Goal: Task Accomplishment & Management: Use online tool/utility

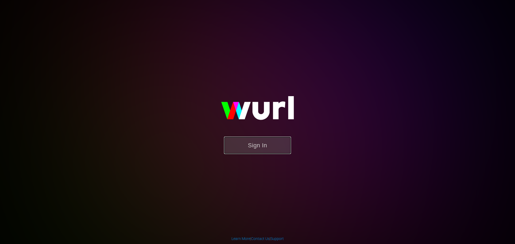
click at [251, 150] on button "Sign In" at bounding box center [257, 145] width 67 height 17
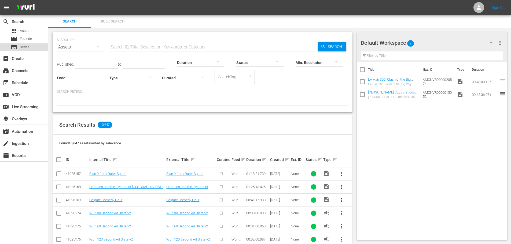
click at [27, 47] on span "Series" at bounding box center [25, 47] width 10 height 5
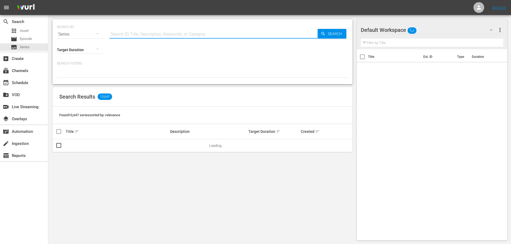
click at [135, 31] on input "text" at bounding box center [213, 34] width 208 height 13
type input "clannad"
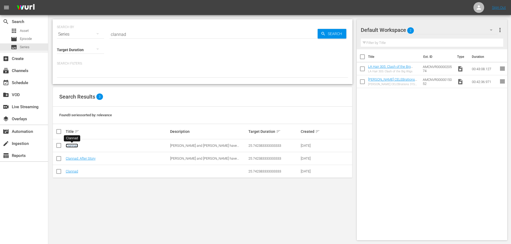
click at [71, 144] on link "Clannad" at bounding box center [72, 146] width 12 height 4
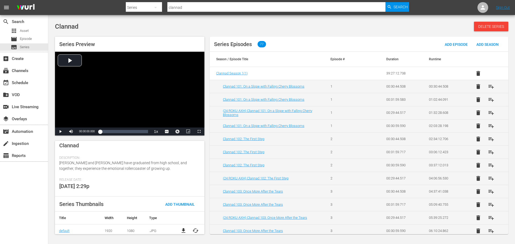
scroll to position [82, 0]
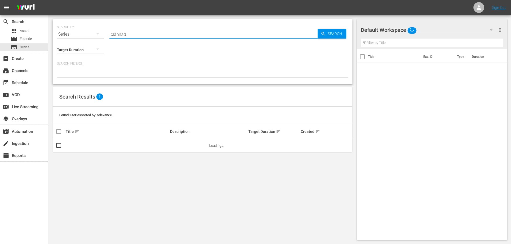
drag, startPoint x: 152, startPoint y: 31, endPoint x: 166, endPoint y: 35, distance: 14.6
click at [153, 31] on input "clannad" at bounding box center [213, 34] width 208 height 13
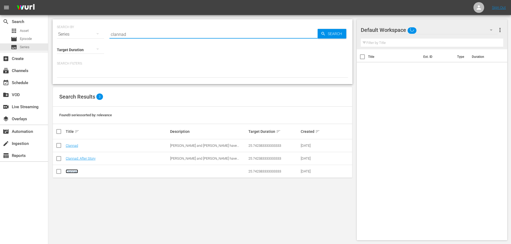
click at [74, 173] on link "Clannad" at bounding box center [72, 172] width 12 height 4
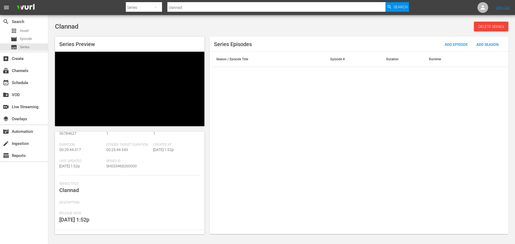
scroll to position [51, 0]
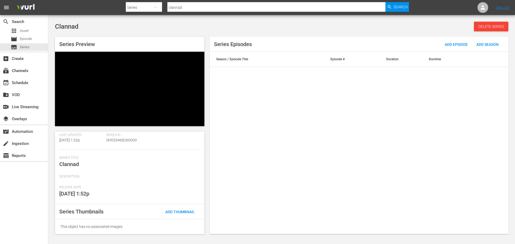
click at [175, 210] on div "Series Details edit Wurl Id 56784627 Seasons 1 Episodes 1 Duration 00:29:44.517…" at bounding box center [129, 183] width 149 height 103
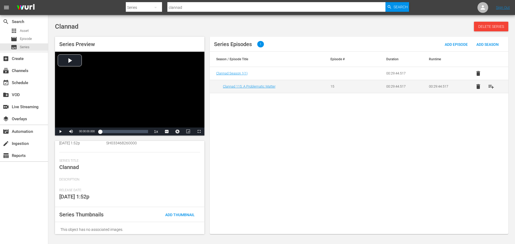
scroll to position [60, 0]
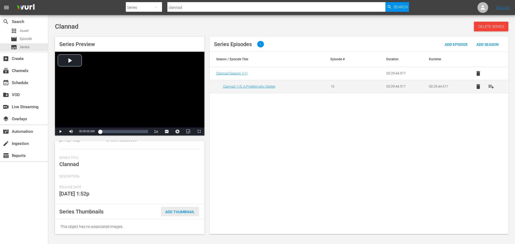
click at [173, 210] on span "Add Thumbnail" at bounding box center [180, 212] width 38 height 4
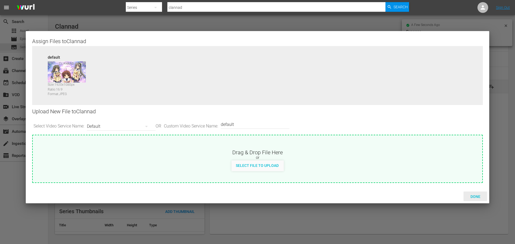
click at [476, 198] on span "Done" at bounding box center [475, 197] width 19 height 4
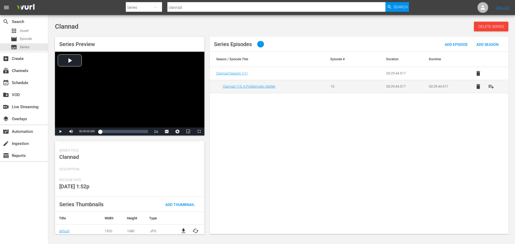
scroll to position [71, 0]
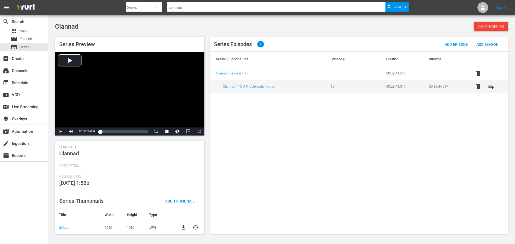
drag, startPoint x: 183, startPoint y: 7, endPoint x: 108, endPoint y: 7, distance: 74.6
click at [108, 7] on nav "menu Search By Series Search ID, Title, Description, Keywords, or Category clan…" at bounding box center [257, 7] width 515 height 15
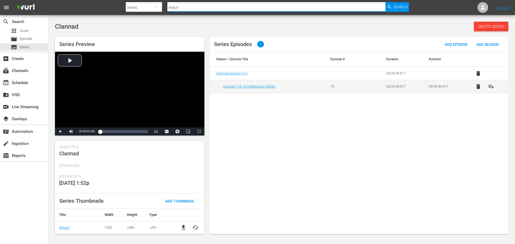
type input "kokoro"
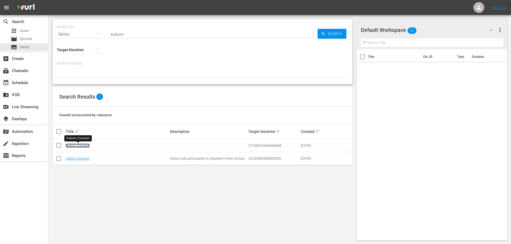
click at [87, 146] on link "Kokoro Connect" at bounding box center [78, 146] width 24 height 4
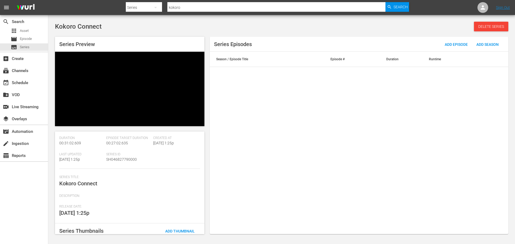
scroll to position [51, 0]
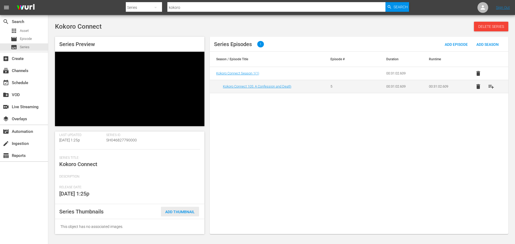
click at [184, 214] on div "Series Thumbnails Add Thumbnail" at bounding box center [129, 211] width 149 height 15
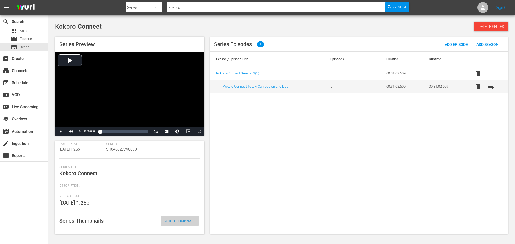
click at [171, 221] on span "Add Thumbnail" at bounding box center [180, 221] width 38 height 4
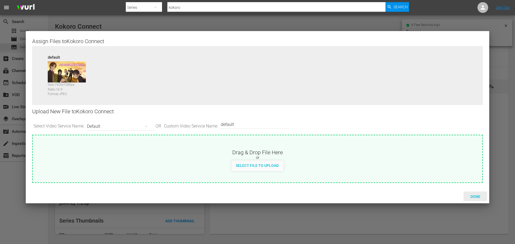
click at [475, 199] on span "Done" at bounding box center [475, 197] width 19 height 4
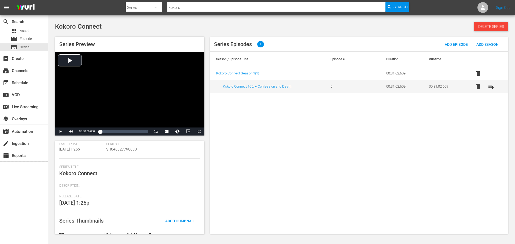
click at [199, 8] on input "kokoro" at bounding box center [276, 7] width 218 height 13
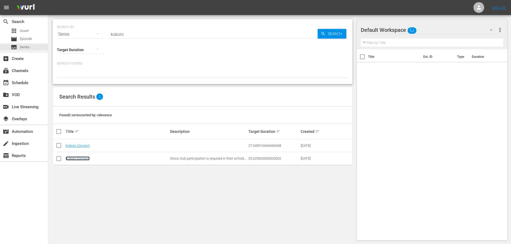
click at [85, 158] on link "Kokoro Connect" at bounding box center [78, 159] width 24 height 4
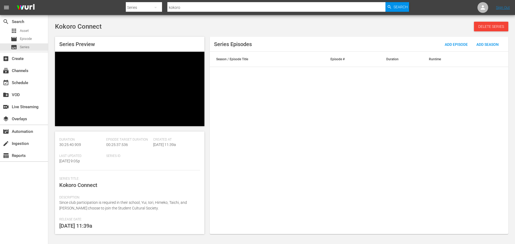
scroll to position [72, 0]
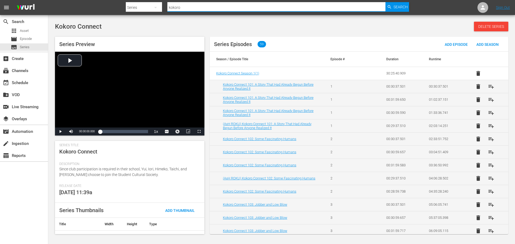
drag, startPoint x: 187, startPoint y: 9, endPoint x: 161, endPoint y: 11, distance: 26.6
click at [161, 11] on div "Search By Series Search ID, Title, Description, Keywords, or Category kokoro Se…" at bounding box center [267, 7] width 283 height 13
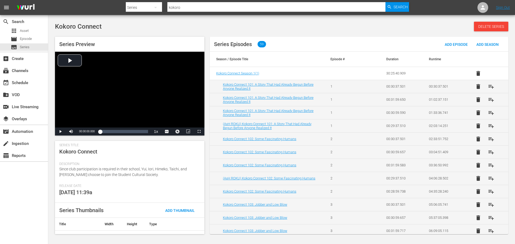
drag, startPoint x: 210, startPoint y: 7, endPoint x: 217, endPoint y: 6, distance: 7.4
click at [210, 7] on input "kokoro" at bounding box center [276, 7] width 218 height 13
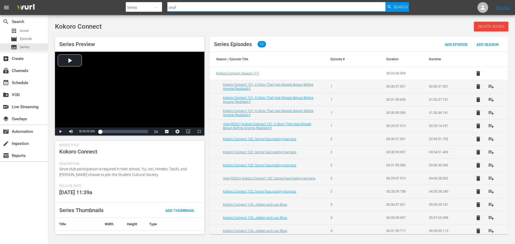
type input "snafu"
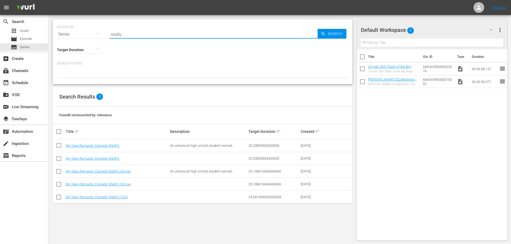
drag, startPoint x: 127, startPoint y: 36, endPoint x: 86, endPoint y: 36, distance: 40.5
click at [86, 36] on div "SEARCH BY Search By Series Search ID, Title, Description, Keywords, or Category…" at bounding box center [202, 30] width 291 height 19
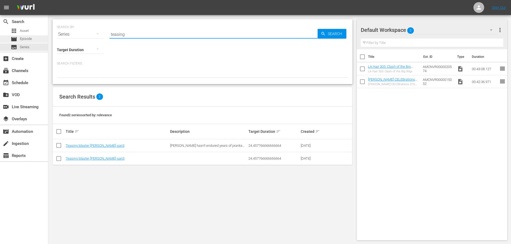
drag, startPoint x: 123, startPoint y: 35, endPoint x: 25, endPoint y: 36, distance: 98.2
click at [48, 0] on div "search Search apps Asset movie Episode subtitles Series add_box Create subscrip…" at bounding box center [279, 0] width 463 height 0
paste input "US-56792303"
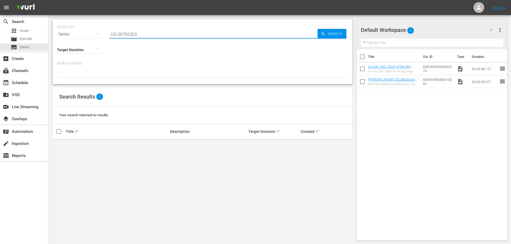
click at [117, 33] on input "US-56792303" at bounding box center [213, 34] width 208 height 13
type input "56792303"
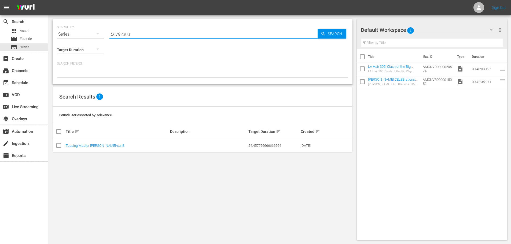
click at [100, 150] on td "Teasing Master Takagi-san3" at bounding box center [117, 146] width 104 height 13
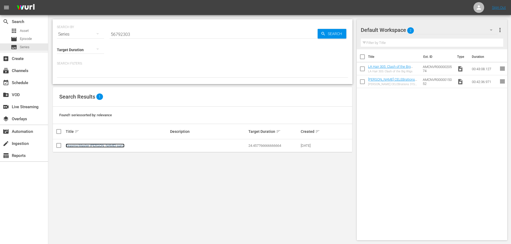
click at [102, 146] on link "Teasing Master Takagi-san3" at bounding box center [95, 146] width 59 height 4
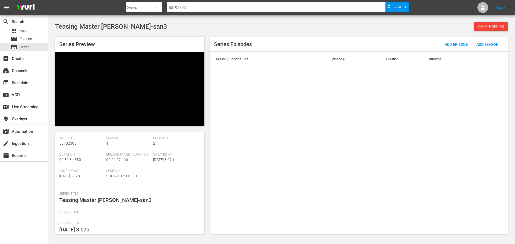
scroll to position [51, 0]
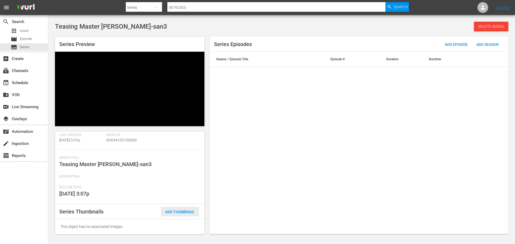
click at [182, 208] on div "Add Thumbnail" at bounding box center [180, 212] width 38 height 10
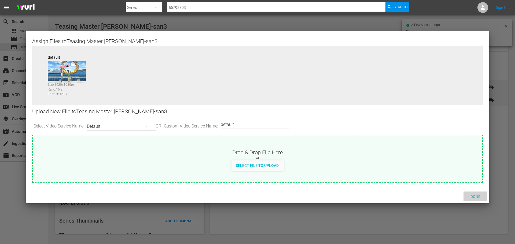
click at [481, 197] on span "Done" at bounding box center [475, 197] width 19 height 4
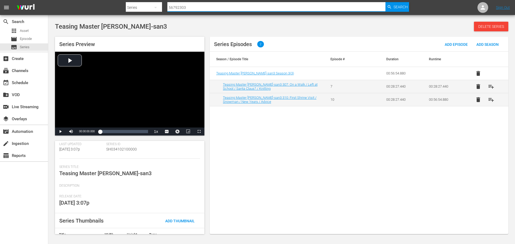
drag, startPoint x: 151, startPoint y: 12, endPoint x: 97, endPoint y: 20, distance: 55.0
click at [91, 19] on div "menu Search By Series Search ID, Title, Description, Keywords, or Category 5679…" at bounding box center [257, 118] width 515 height 236
type input "amagi"
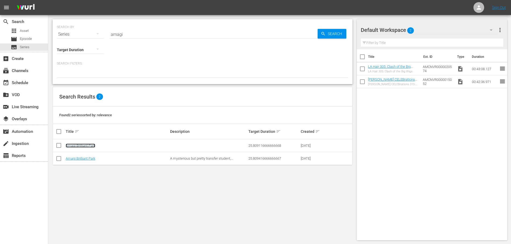
click at [89, 147] on link "Amagi Brilliant Park" at bounding box center [81, 146] width 30 height 4
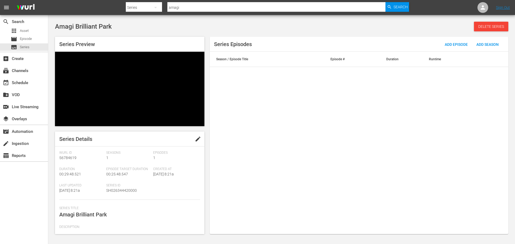
scroll to position [51, 0]
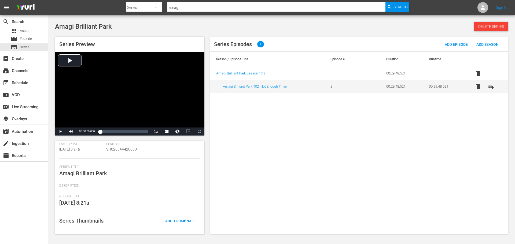
click at [175, 219] on span "Add Thumbnail" at bounding box center [180, 221] width 38 height 4
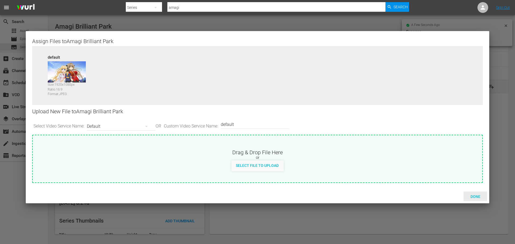
click at [473, 195] on span "Done" at bounding box center [475, 197] width 19 height 4
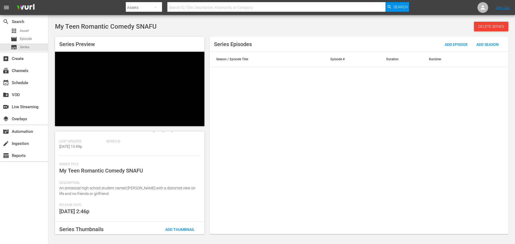
scroll to position [72, 0]
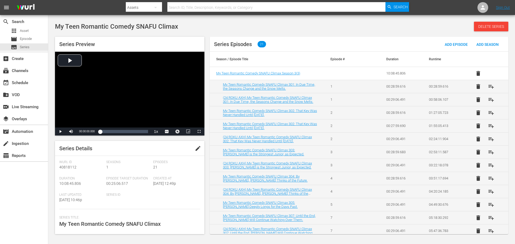
scroll to position [82, 0]
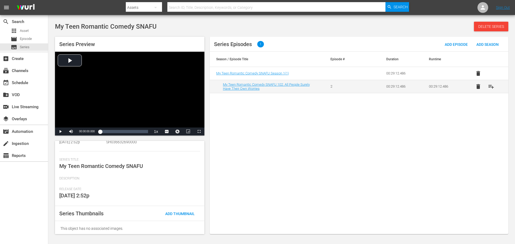
scroll to position [60, 0]
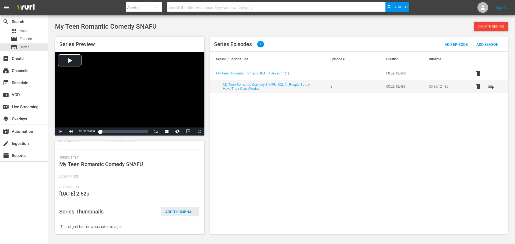
click at [170, 210] on span "Add Thumbnail" at bounding box center [180, 212] width 38 height 4
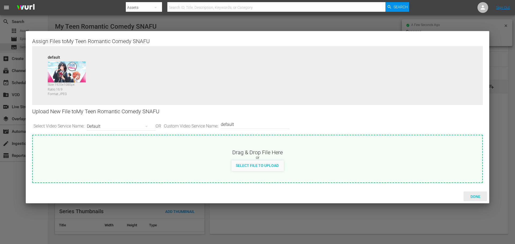
click at [474, 195] on span "Done" at bounding box center [475, 197] width 19 height 4
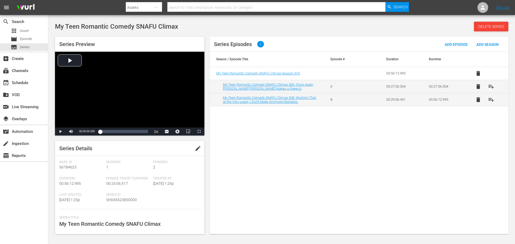
scroll to position [60, 0]
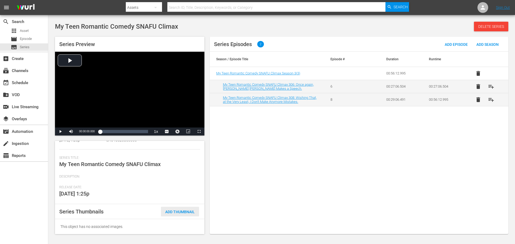
click at [168, 214] on div "Add Thumbnail" at bounding box center [180, 212] width 38 height 10
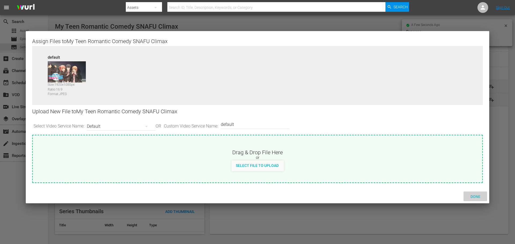
click at [474, 198] on span "Done" at bounding box center [475, 197] width 19 height 4
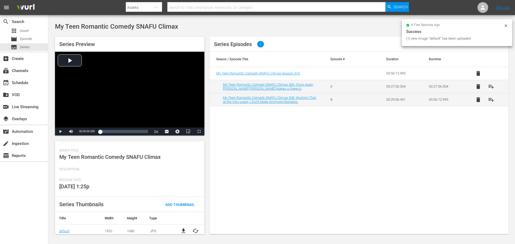
scroll to position [71, 0]
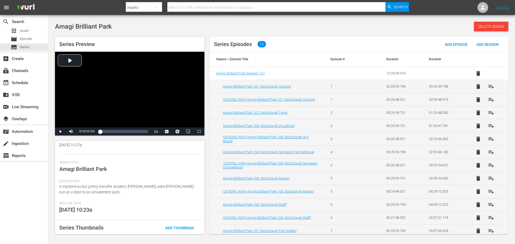
scroll to position [82, 0]
